Goal: Find specific page/section: Find specific page/section

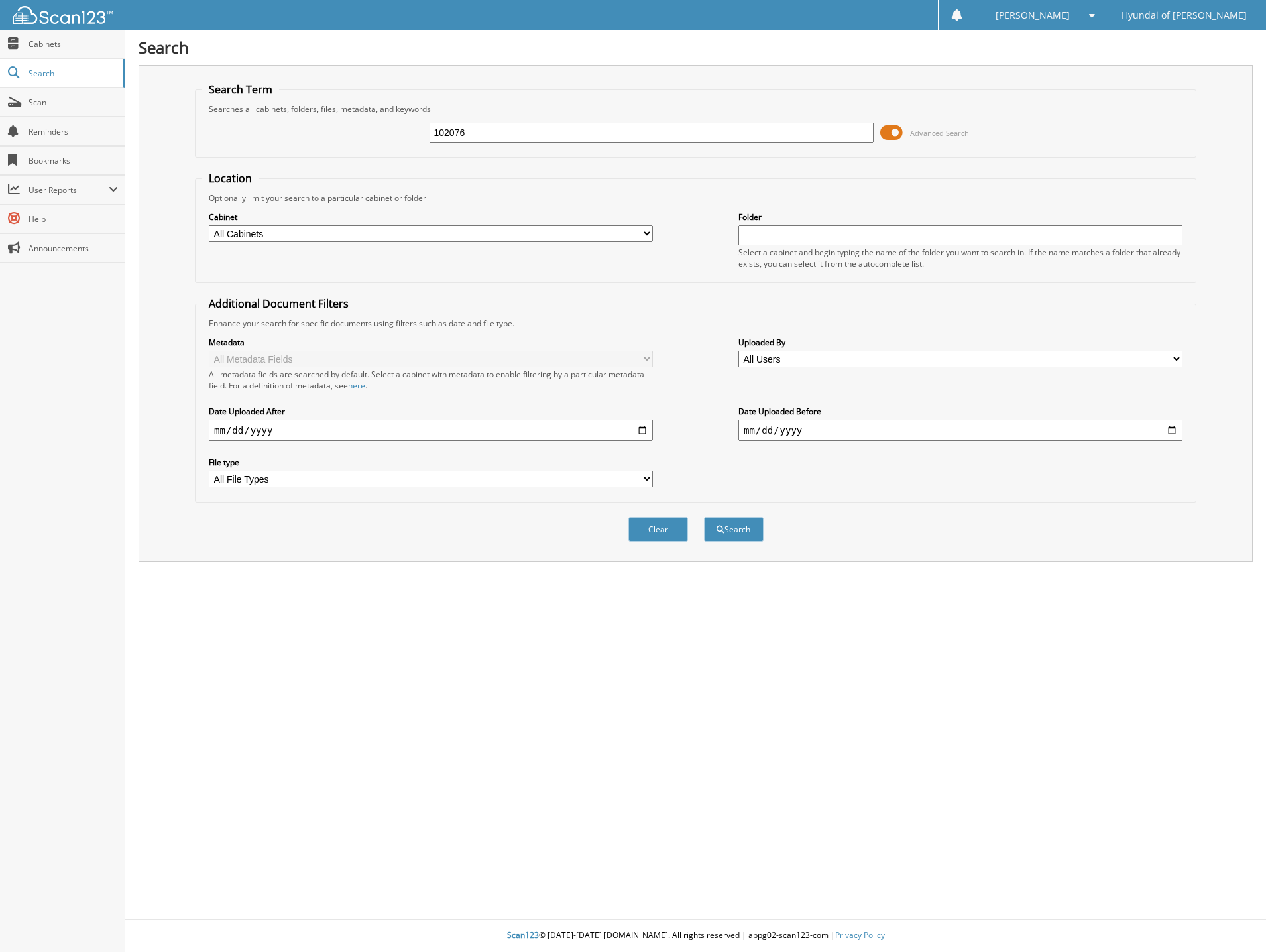
type input "102076"
click at [704, 518] on button "Search" at bounding box center [733, 529] width 59 height 24
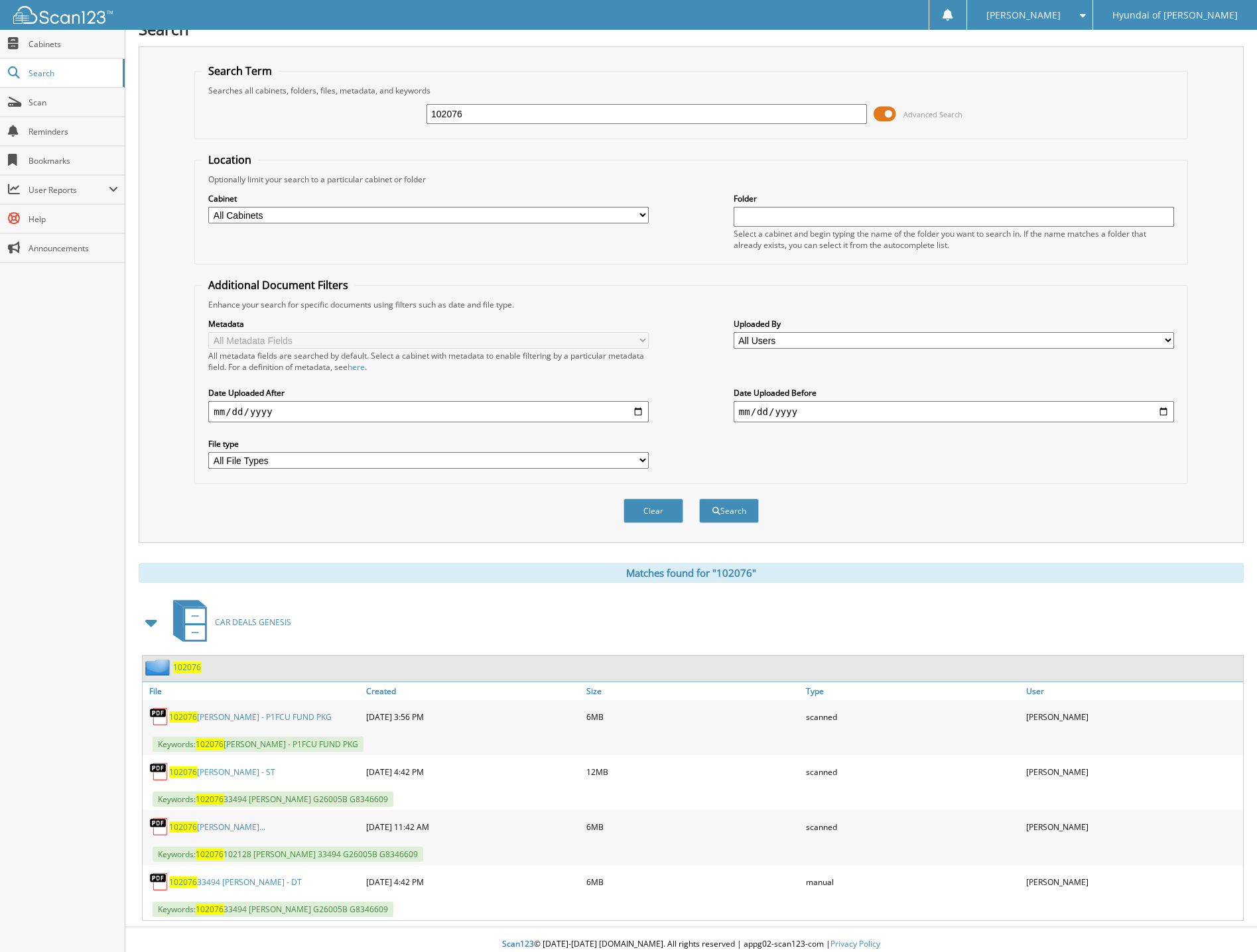
scroll to position [28, 0]
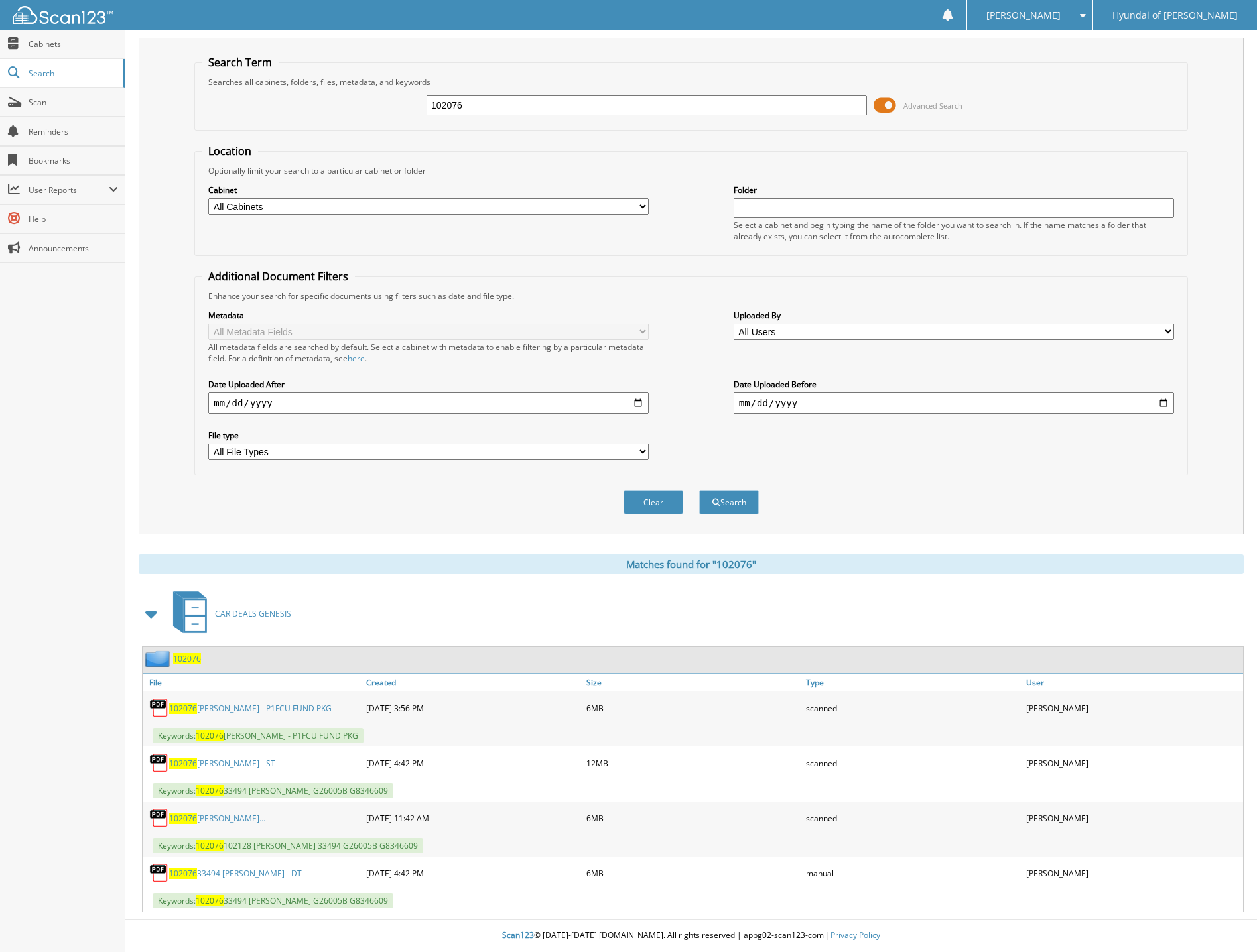
click at [228, 712] on link "102076 [PERSON_NAME] - P1FCU FUND PKG" at bounding box center [250, 708] width 163 height 11
click at [245, 706] on link "102076 [PERSON_NAME] - P1FCU FUND PKG" at bounding box center [250, 708] width 163 height 11
click at [53, 99] on span "Scan" at bounding box center [73, 103] width 89 height 11
